Goal: Transaction & Acquisition: Purchase product/service

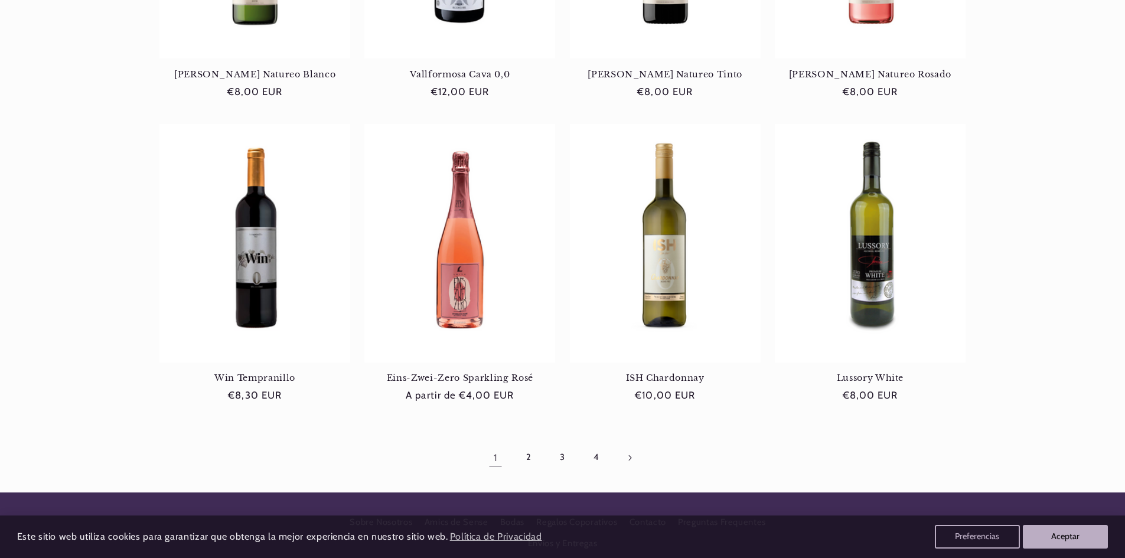
scroll to position [1004, 0]
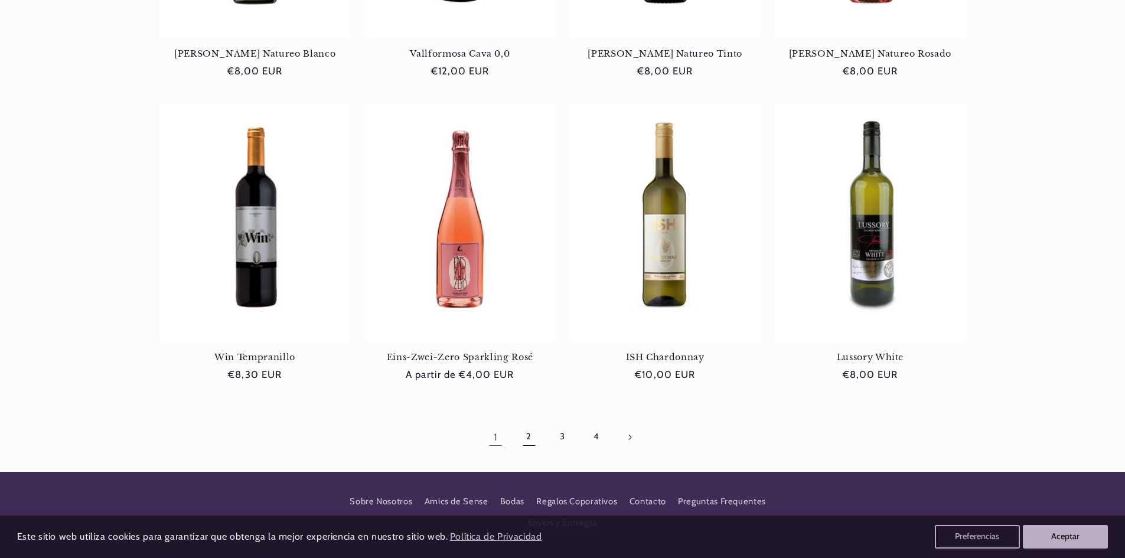
click at [525, 438] on link "2" at bounding box center [529, 437] width 27 height 27
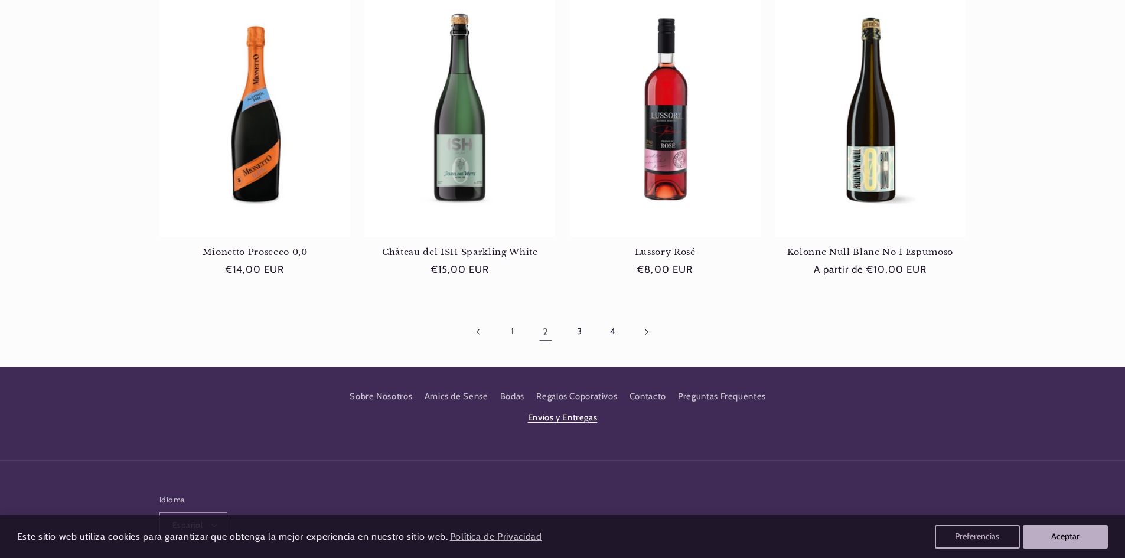
scroll to position [1122, 0]
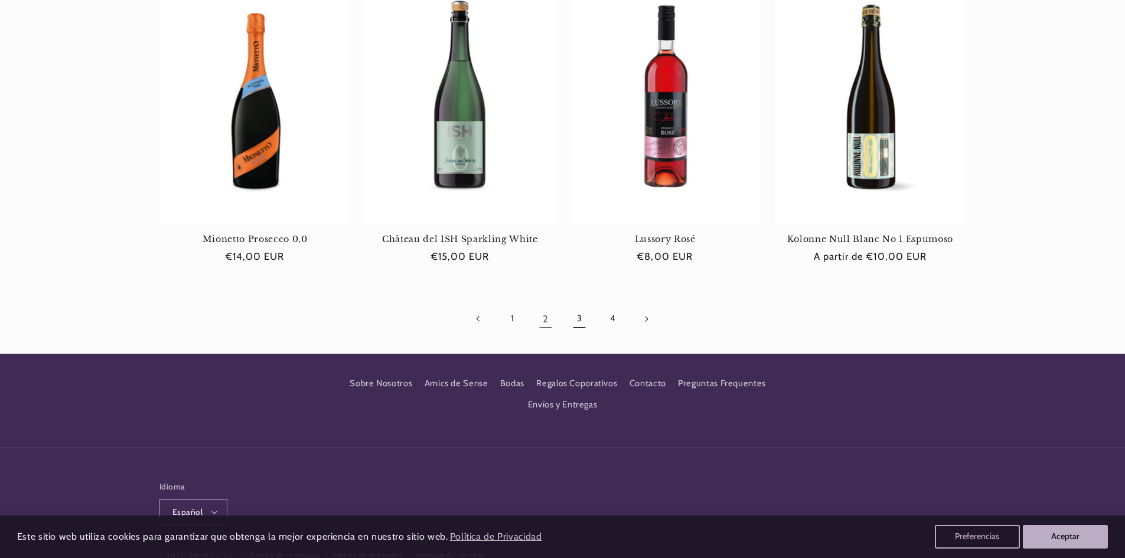
click at [582, 321] on link "3" at bounding box center [579, 318] width 27 height 27
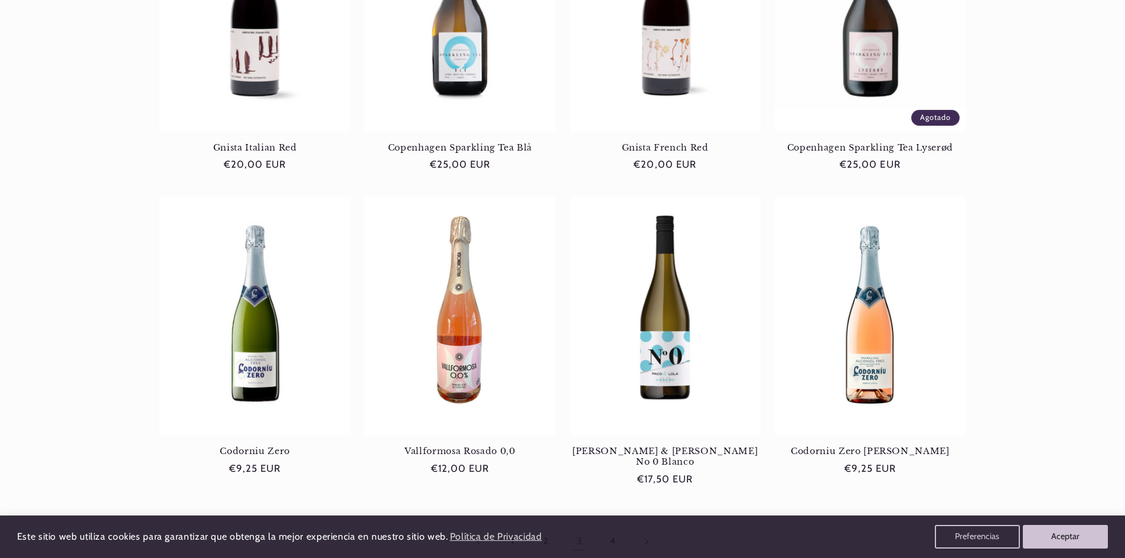
scroll to position [945, 0]
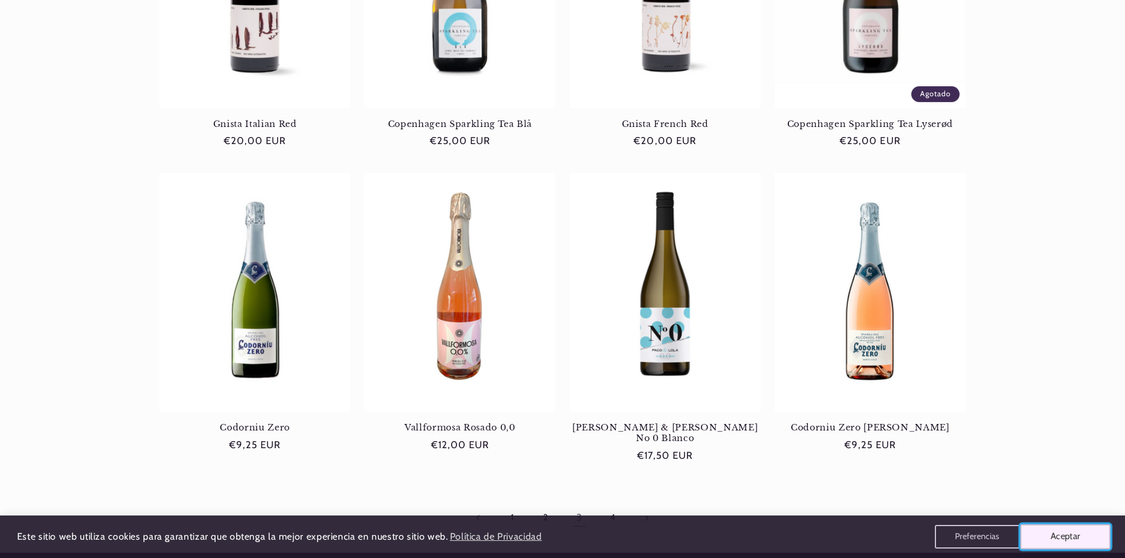
click at [1068, 536] on button "Aceptar" at bounding box center [1066, 537] width 90 height 25
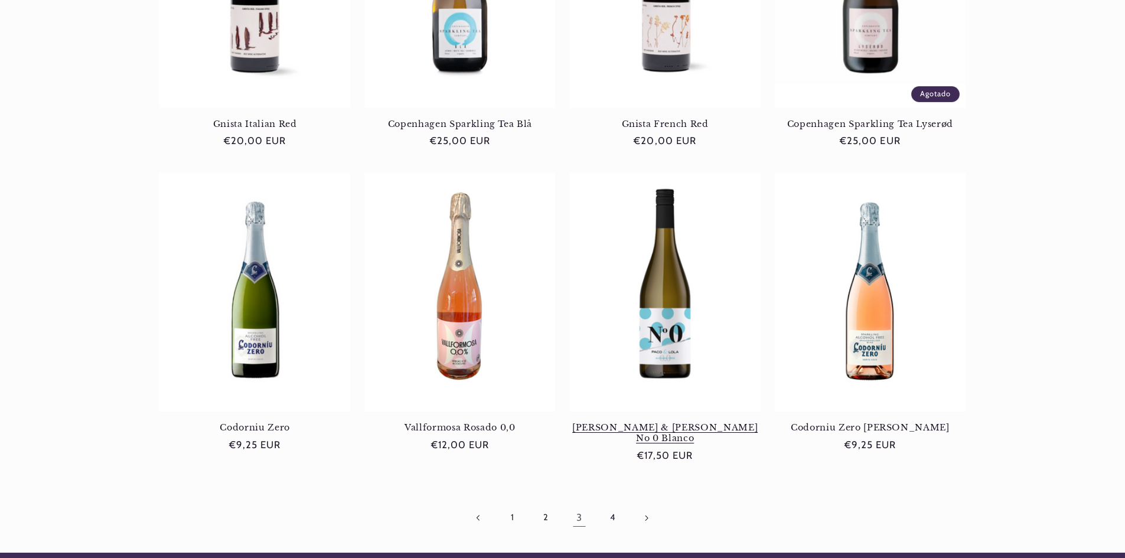
click at [671, 422] on link "Paco & Lola No 0 Blanco" at bounding box center [665, 433] width 191 height 22
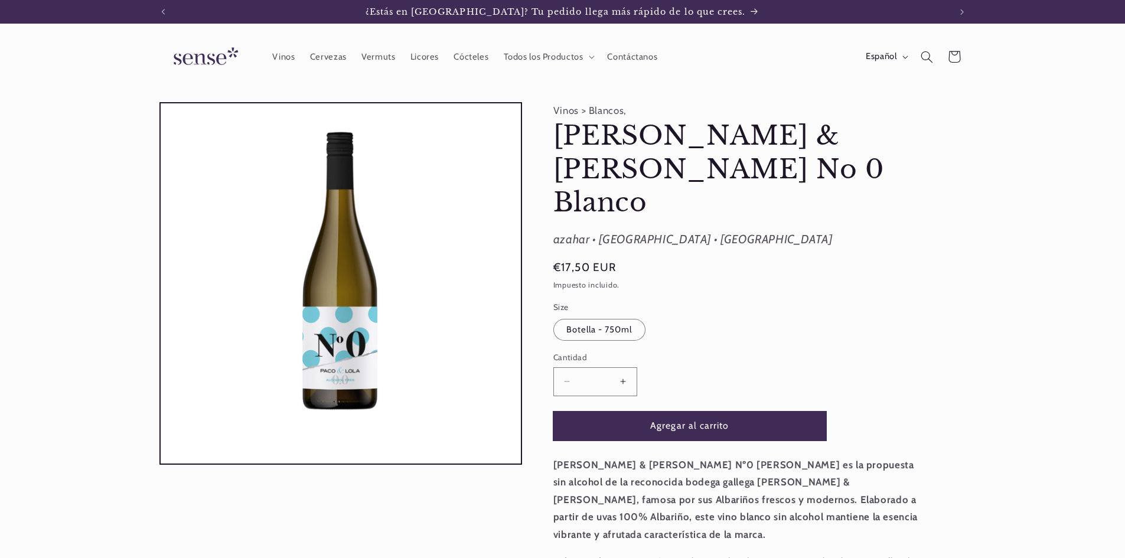
click at [666, 412] on button "Agregar al carrito" at bounding box center [689, 426] width 273 height 29
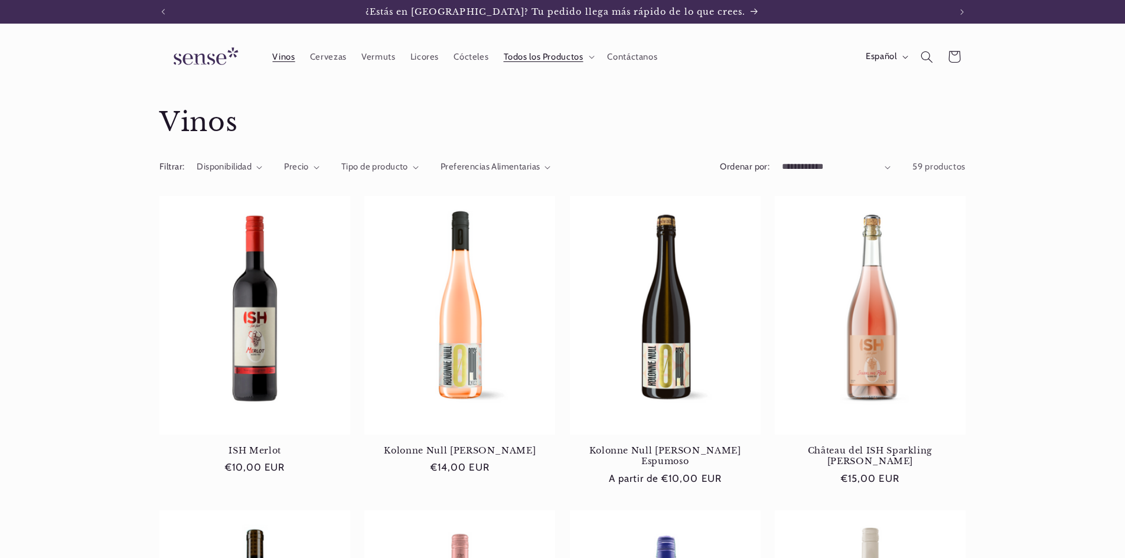
scroll to position [945, 0]
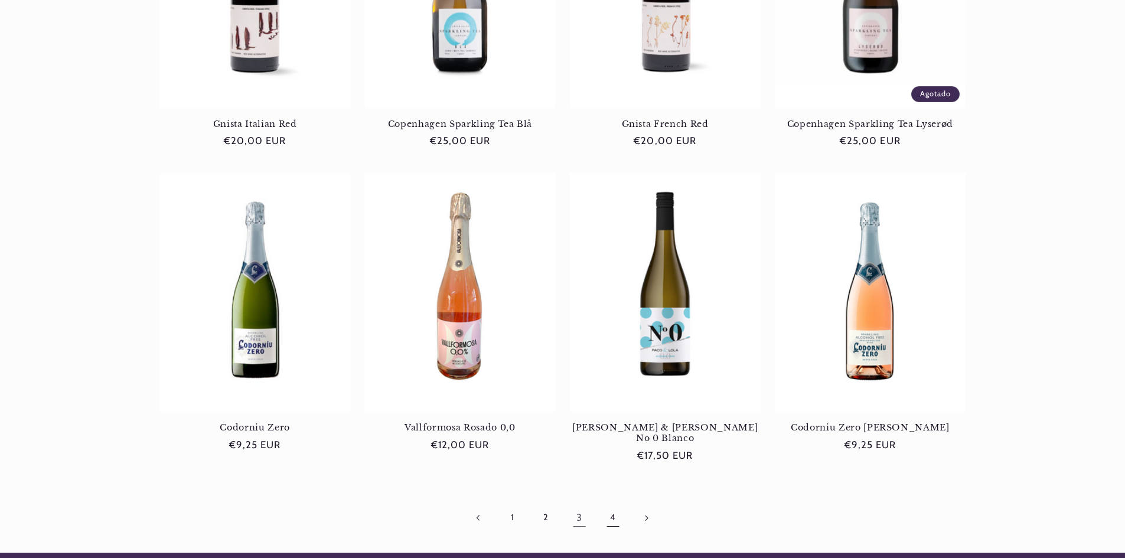
click at [611, 504] on link "4" at bounding box center [612, 517] width 27 height 27
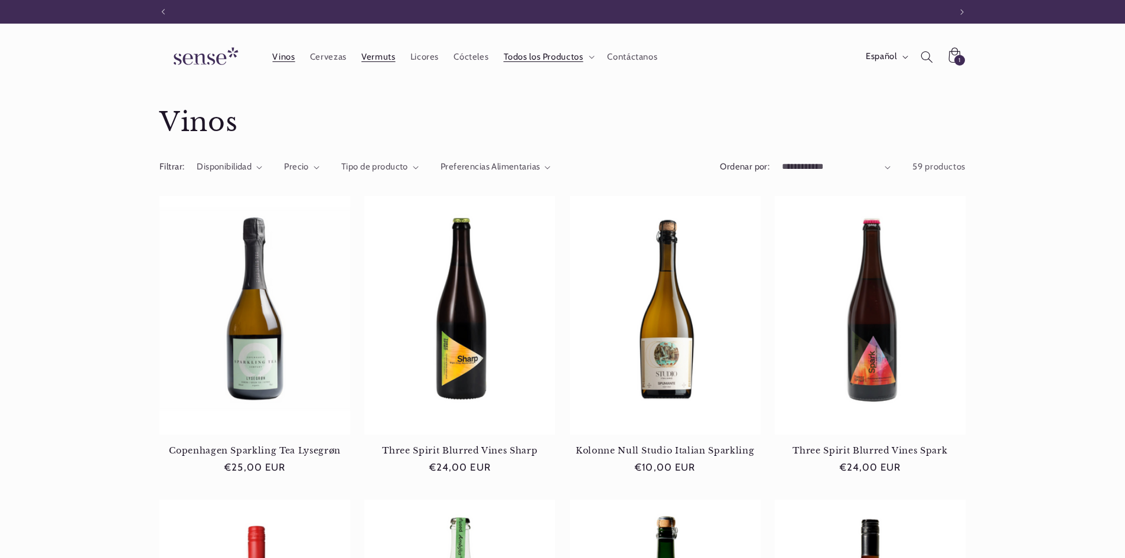
scroll to position [0, 787]
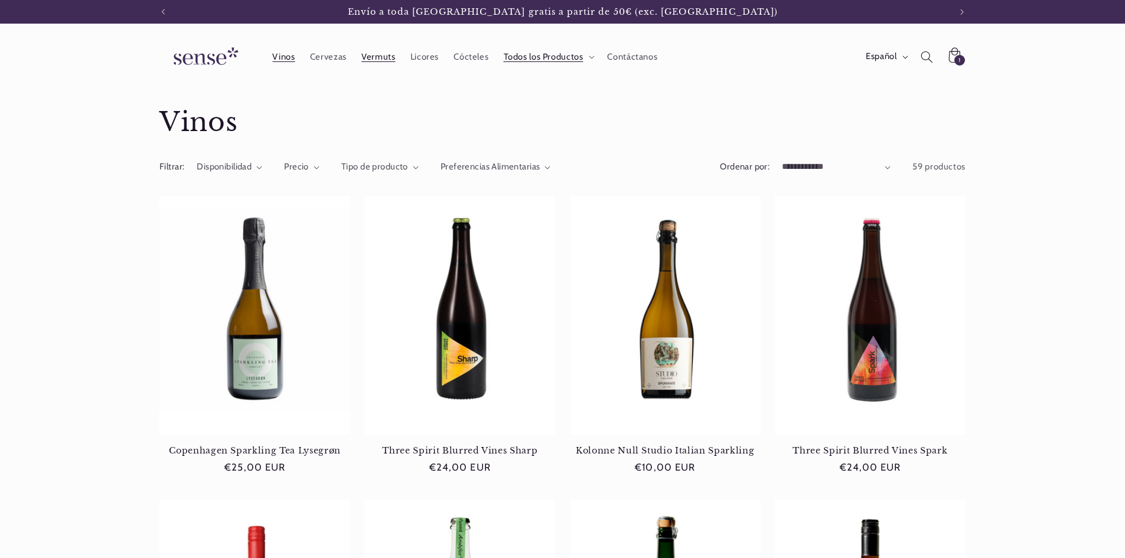
click at [376, 57] on span "Vermuts" at bounding box center [378, 56] width 34 height 11
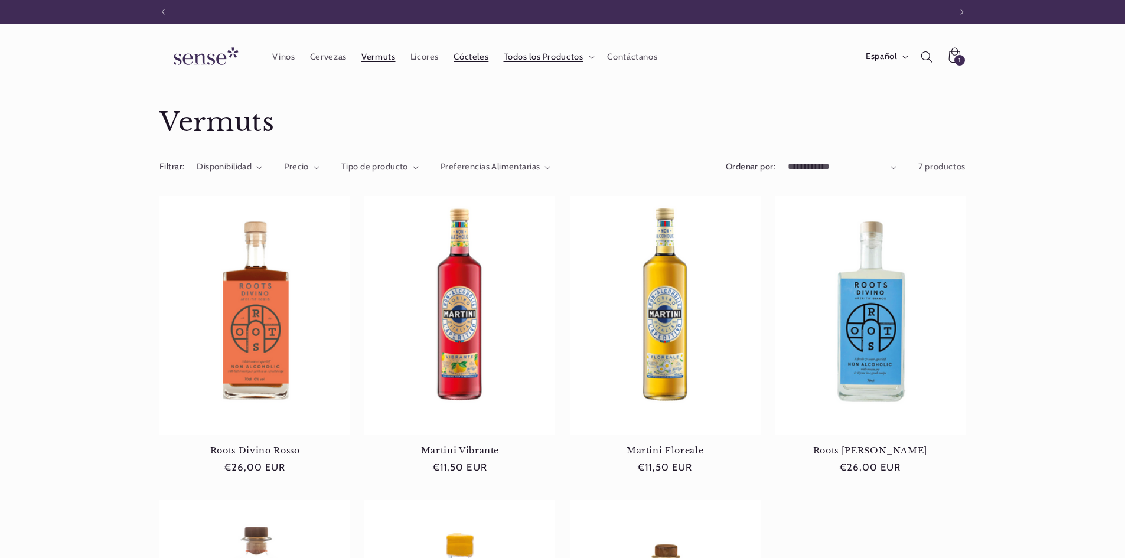
scroll to position [0, 787]
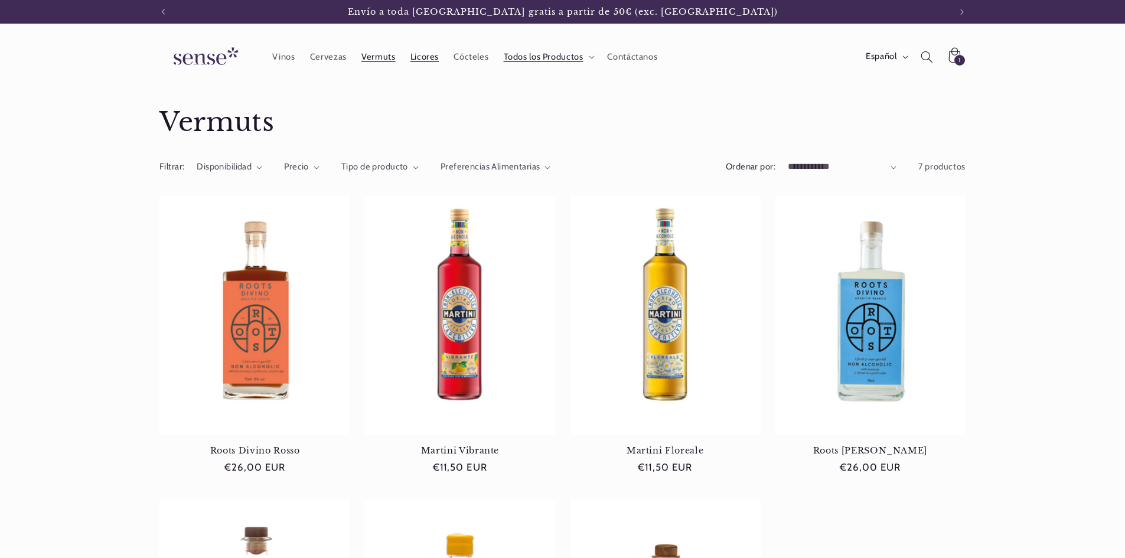
click at [423, 55] on span "Licores" at bounding box center [425, 56] width 28 height 11
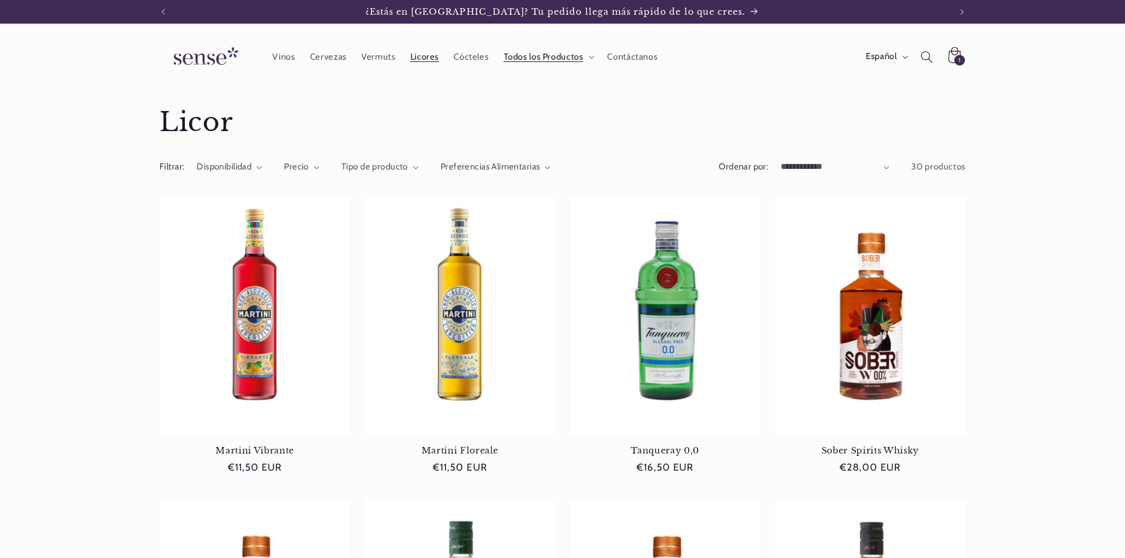
click at [955, 58] on div "1 1 artículo" at bounding box center [960, 60] width 11 height 11
